Goal: Task Accomplishment & Management: Use online tool/utility

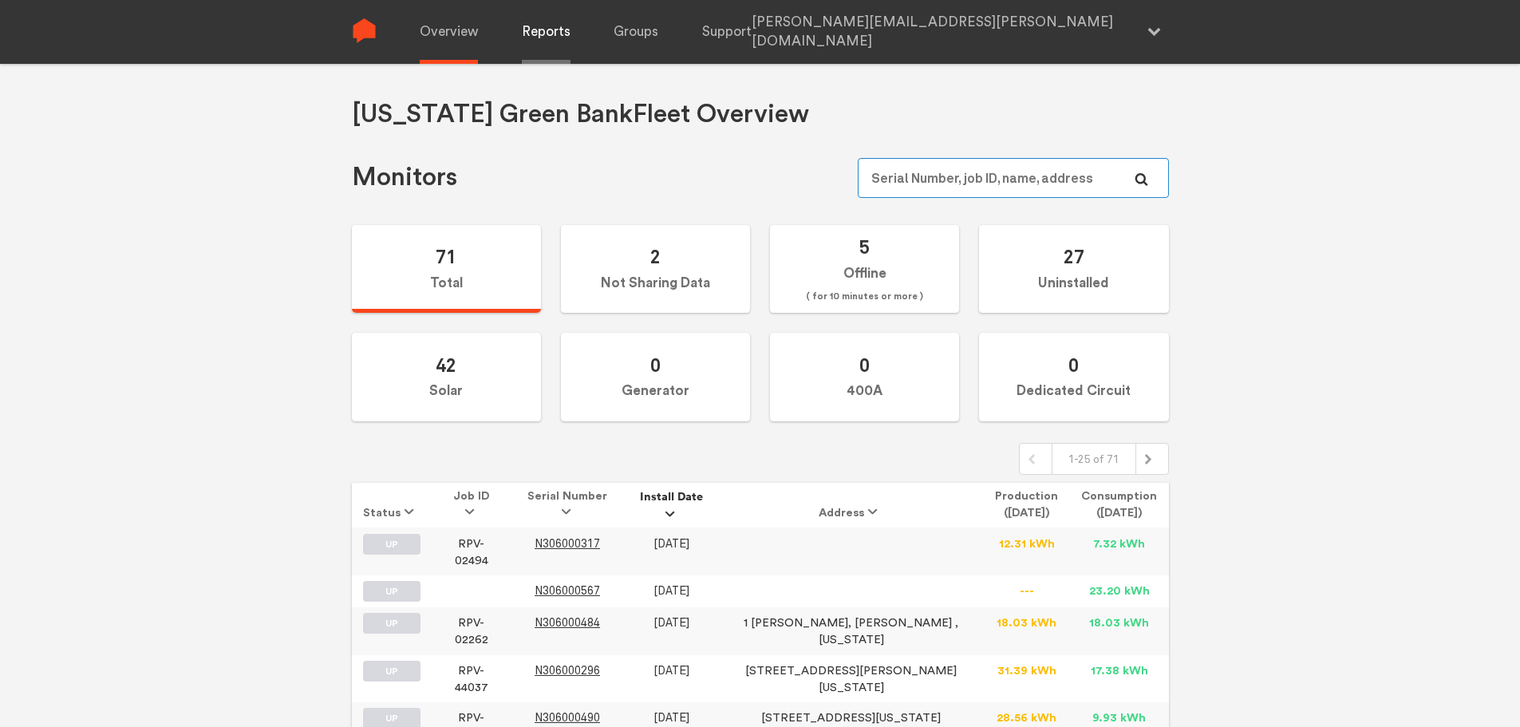
type input "[PERSON_NAME][EMAIL_ADDRESS][PERSON_NAME][DOMAIN_NAME]"
click at [553, 33] on link "Reports" at bounding box center [546, 32] width 49 height 64
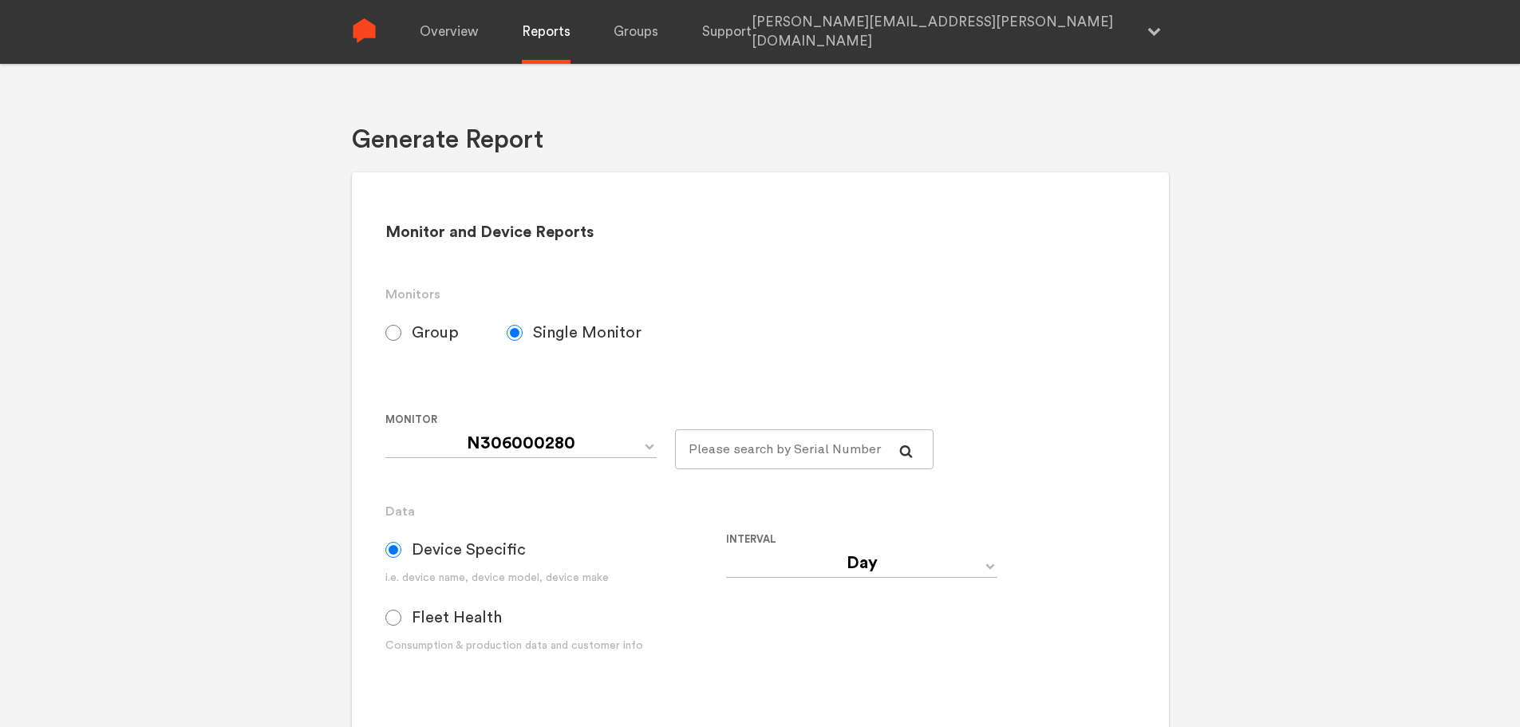
select select "[US_STATE]-Green-Bank-Default"
click at [399, 341] on label "Group" at bounding box center [445, 333] width 121 height 40
click at [399, 341] on input "Group" at bounding box center [393, 333] width 16 height 16
radio input "true"
radio input "false"
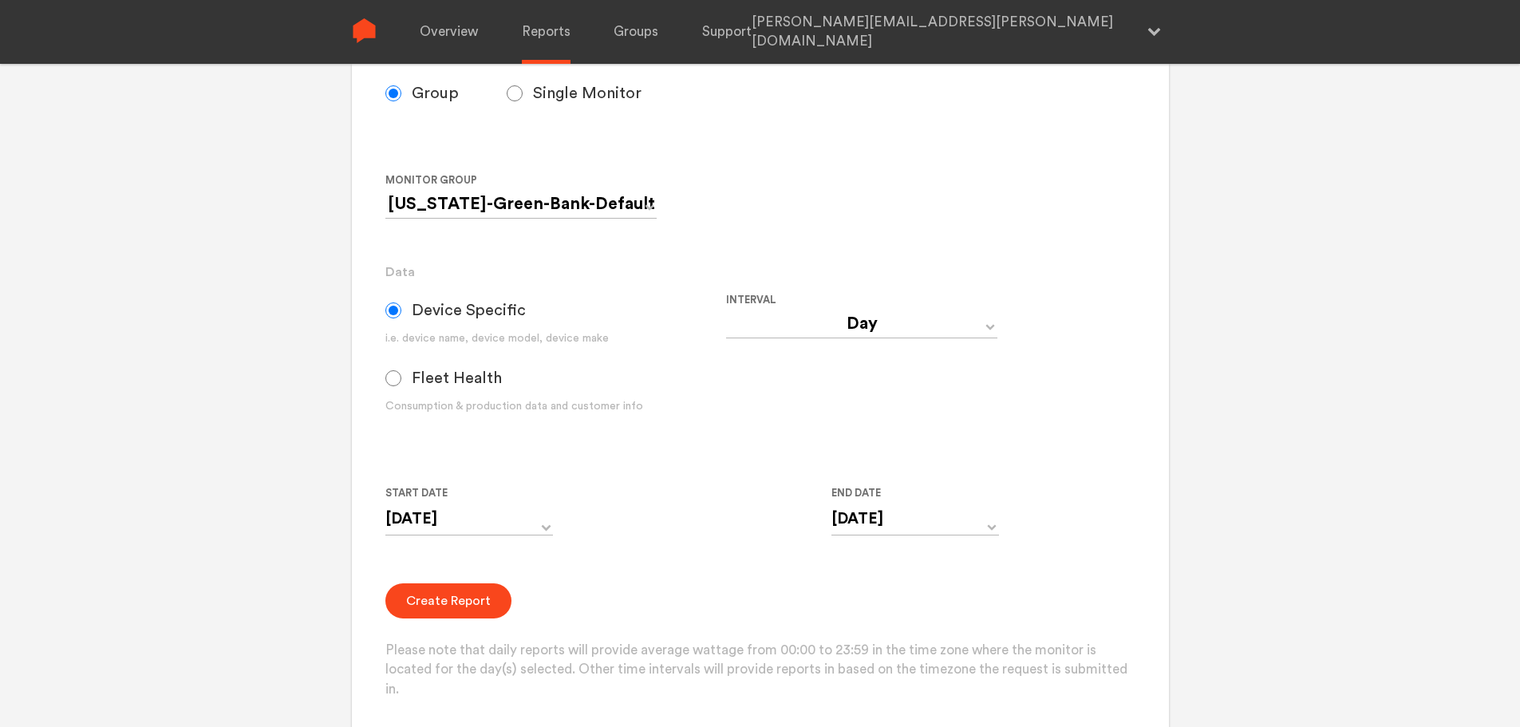
scroll to position [319, 0]
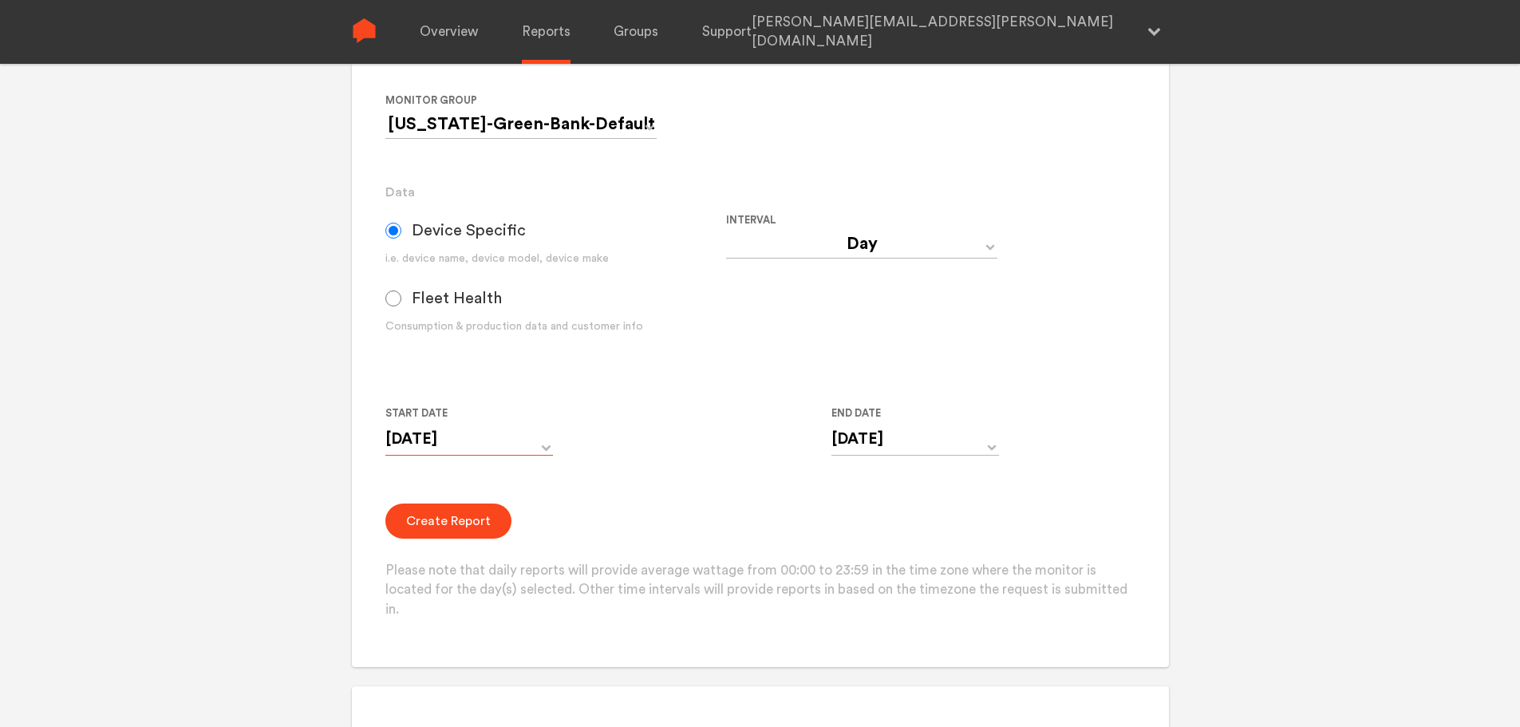
click at [551, 445] on input "[DATE]" at bounding box center [469, 439] width 168 height 33
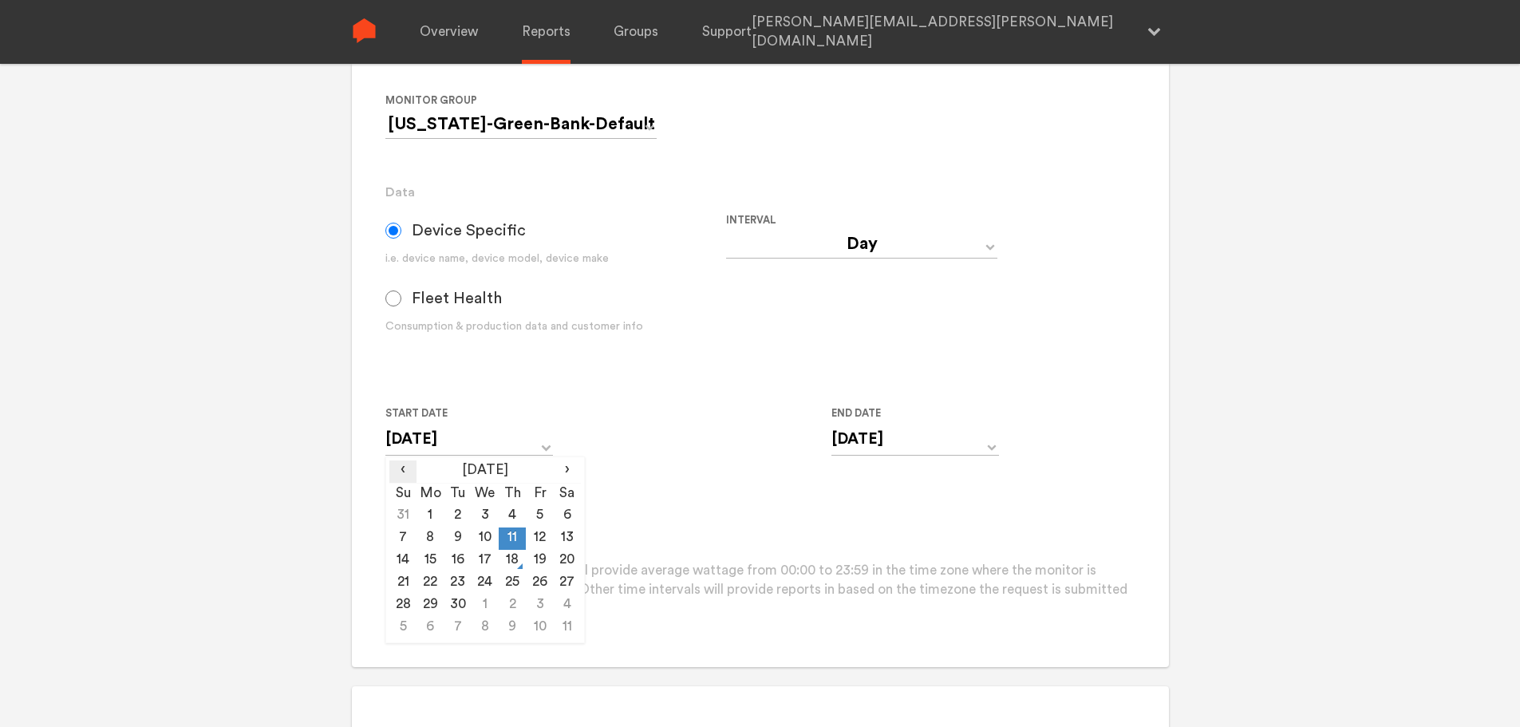
click at [397, 473] on span "‹" at bounding box center [402, 469] width 27 height 19
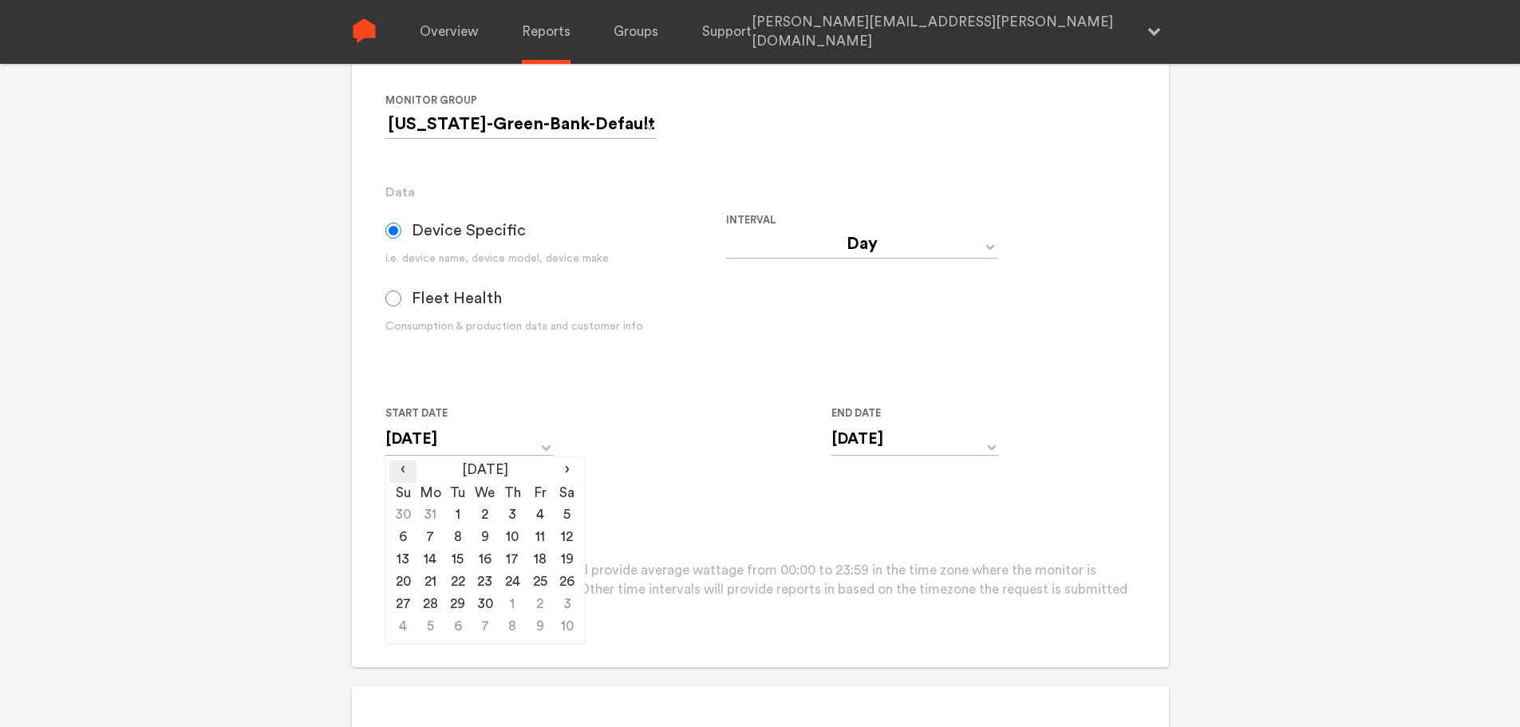
click at [397, 473] on span "‹" at bounding box center [402, 469] width 27 height 19
click at [567, 470] on span "›" at bounding box center [567, 469] width 27 height 19
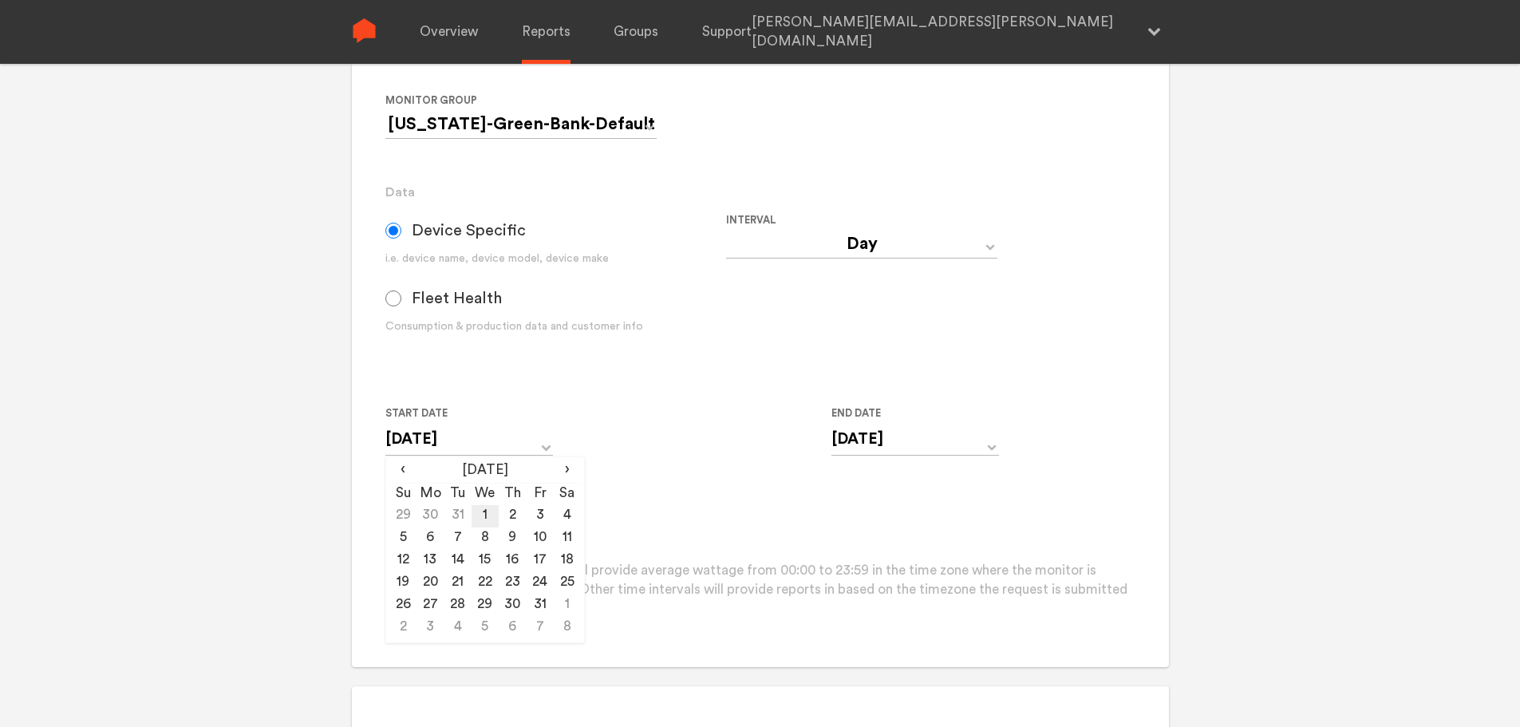
click at [489, 516] on td "1" at bounding box center [484, 516] width 27 height 22
type input "[DATE]"
click at [613, 395] on form "Group Single Monitor Monitor Group [US_STATE]-Green-Bank-Default Monitor N30600…" at bounding box center [759, 307] width 749 height 626
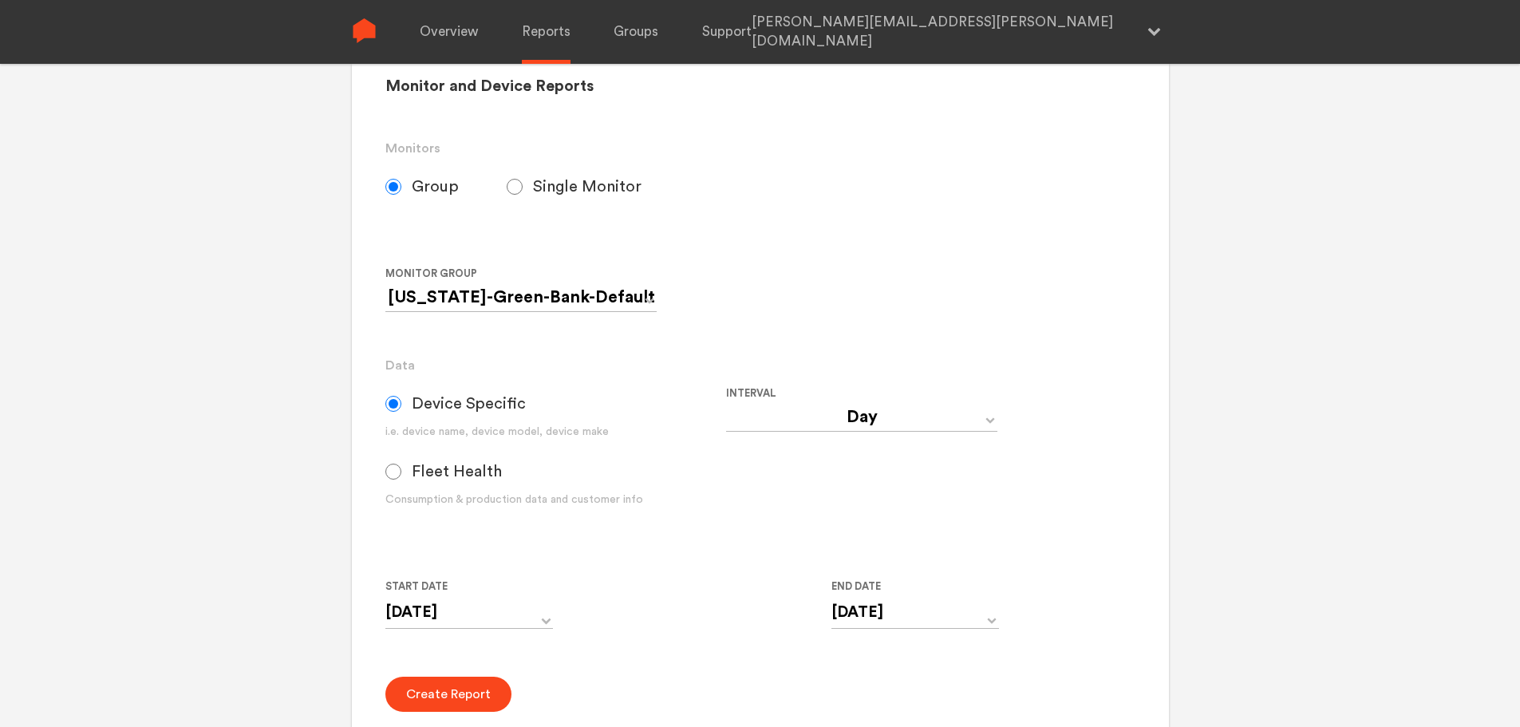
scroll to position [239, 0]
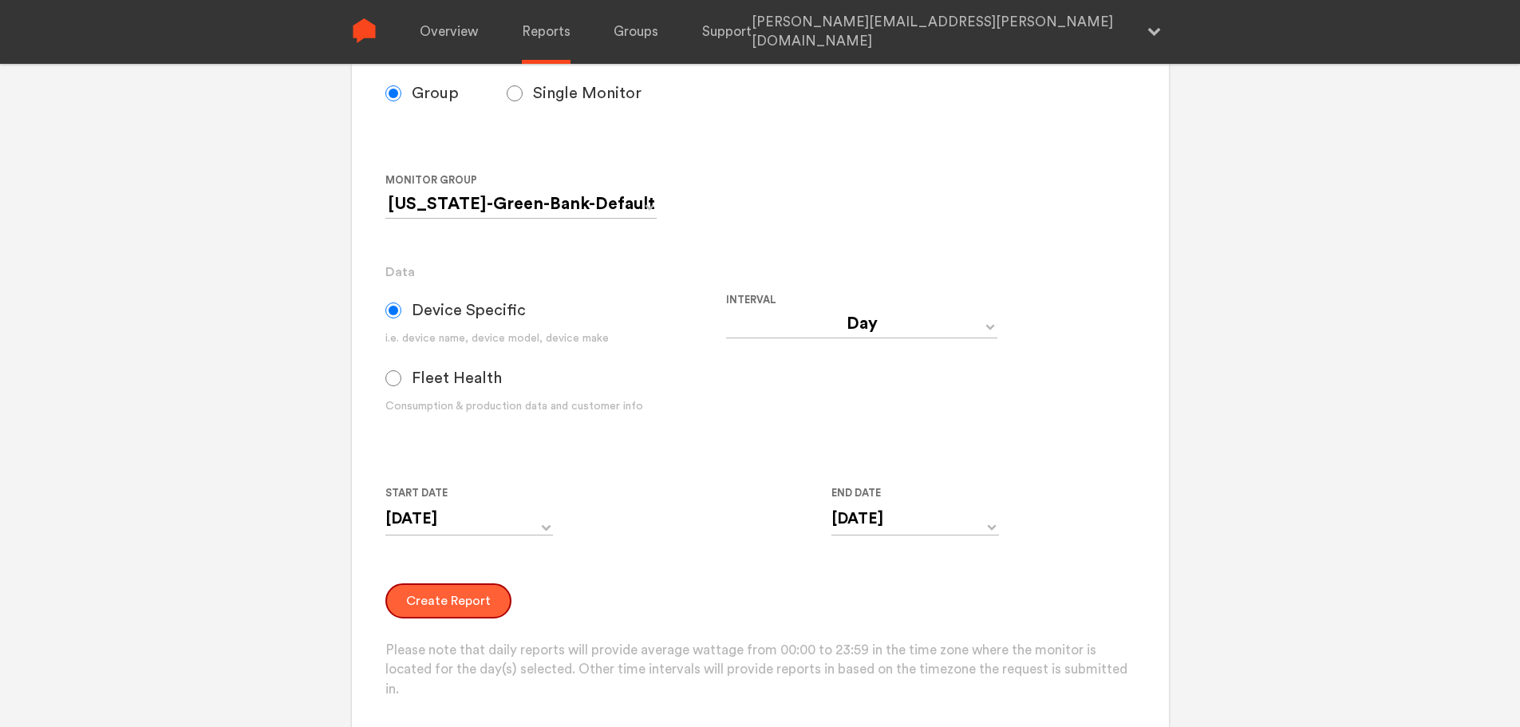
click at [485, 613] on button "Create Report" at bounding box center [448, 600] width 126 height 35
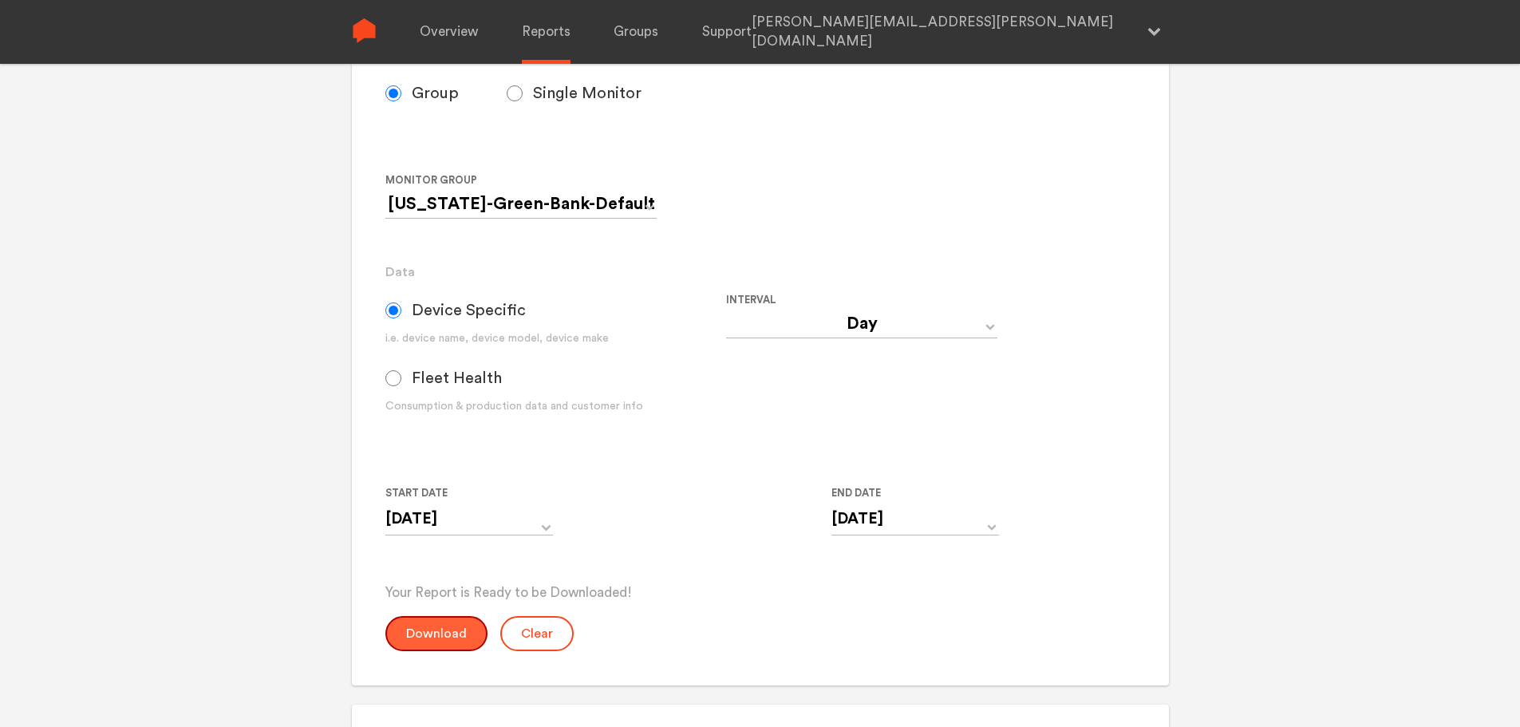
click at [463, 639] on button "Download" at bounding box center [436, 633] width 102 height 35
